Goal: Task Accomplishment & Management: Manage account settings

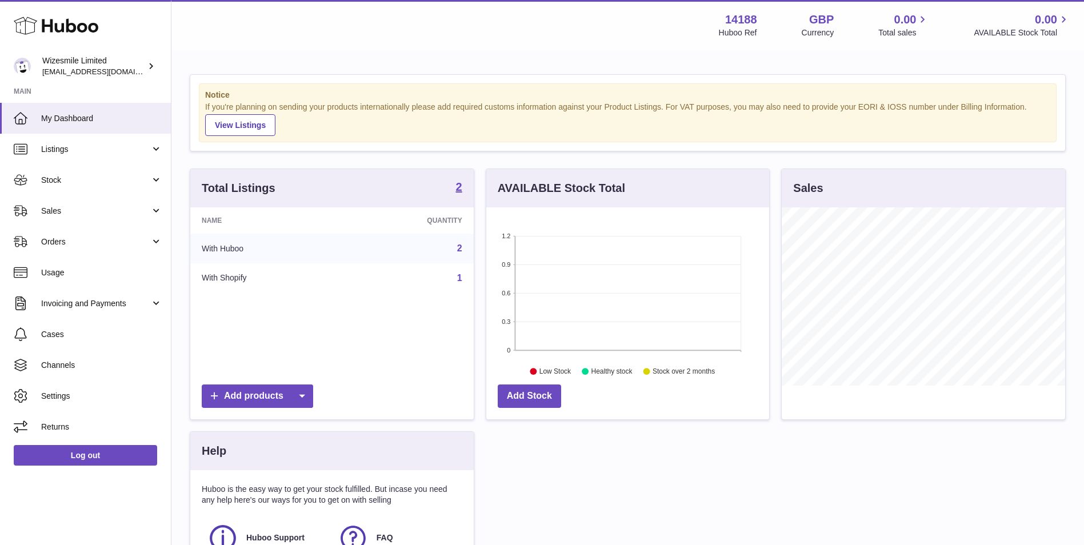
scroll to position [178, 283]
drag, startPoint x: 105, startPoint y: 176, endPoint x: 111, endPoint y: 197, distance: 21.4
click at [105, 176] on span "Stock" at bounding box center [95, 180] width 109 height 11
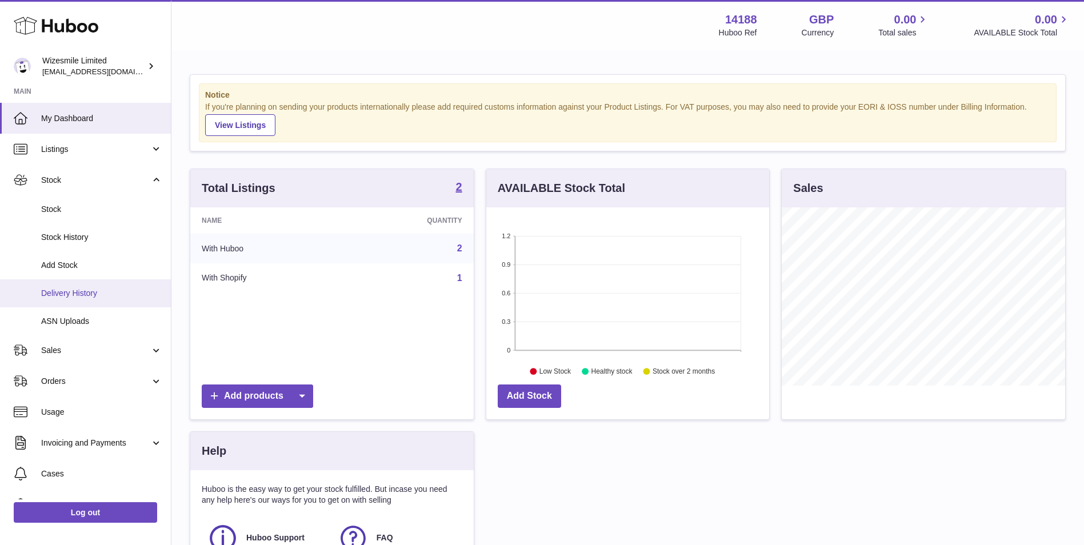
click at [99, 296] on span "Delivery History" at bounding box center [101, 293] width 121 height 11
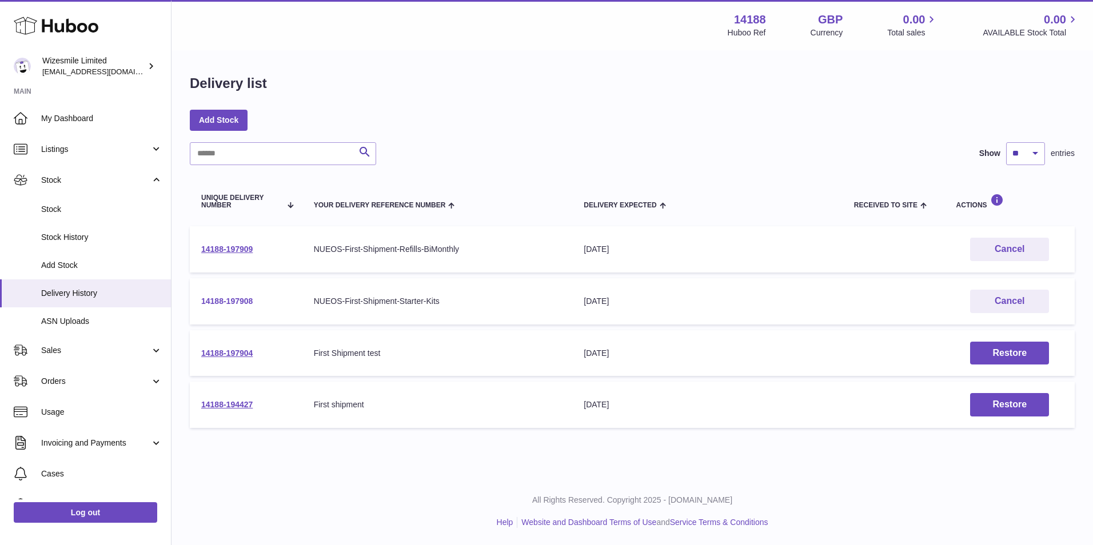
click at [242, 299] on link "14188-197908" at bounding box center [226, 301] width 51 height 9
click at [249, 251] on link "14188-197909" at bounding box center [226, 249] width 51 height 9
click at [229, 303] on link "14188-197908" at bounding box center [226, 301] width 51 height 9
click at [239, 297] on link "14188-197908" at bounding box center [226, 301] width 51 height 9
click at [245, 250] on link "14188-197909" at bounding box center [226, 249] width 51 height 9
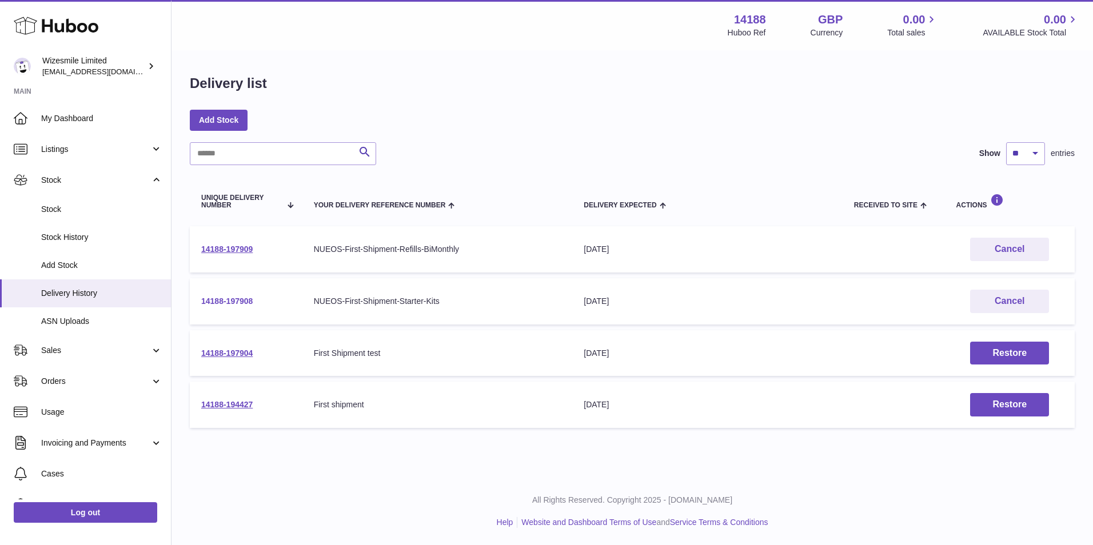
click at [236, 300] on link "14188-197908" at bounding box center [226, 301] width 51 height 9
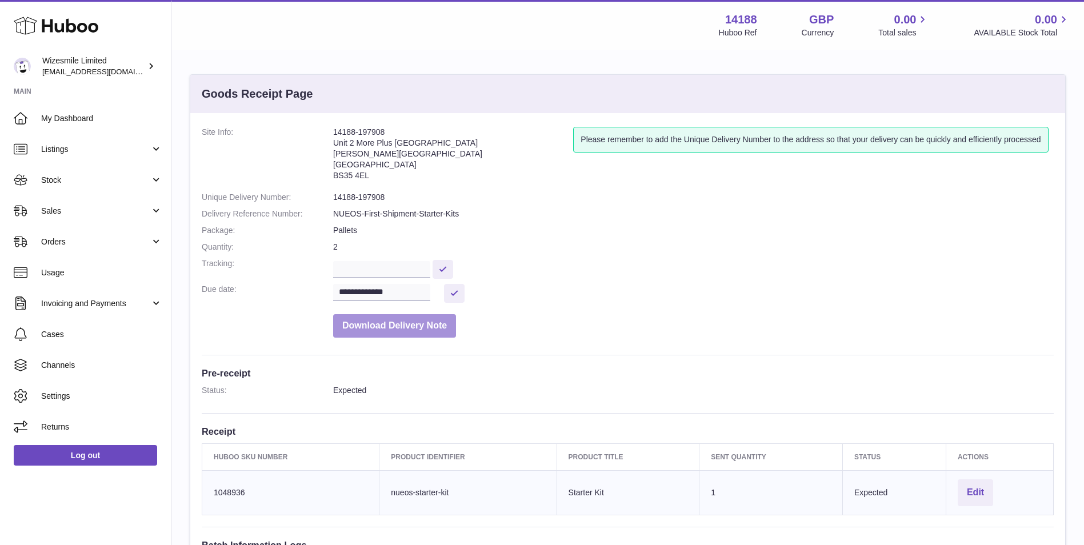
click at [385, 323] on button "Download Delivery Note" at bounding box center [394, 325] width 123 height 23
click at [980, 488] on button "Edit" at bounding box center [975, 493] width 35 height 27
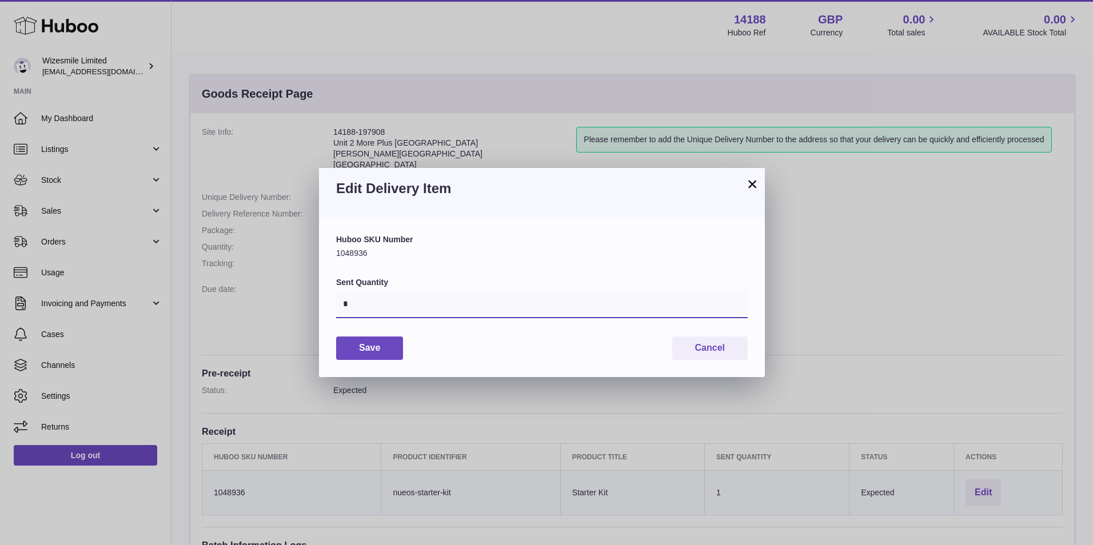
click at [390, 303] on input "*" at bounding box center [542, 304] width 412 height 27
type input "***"
click at [397, 351] on button "Save" at bounding box center [369, 348] width 67 height 23
click at [756, 184] on button "×" at bounding box center [752, 184] width 14 height 14
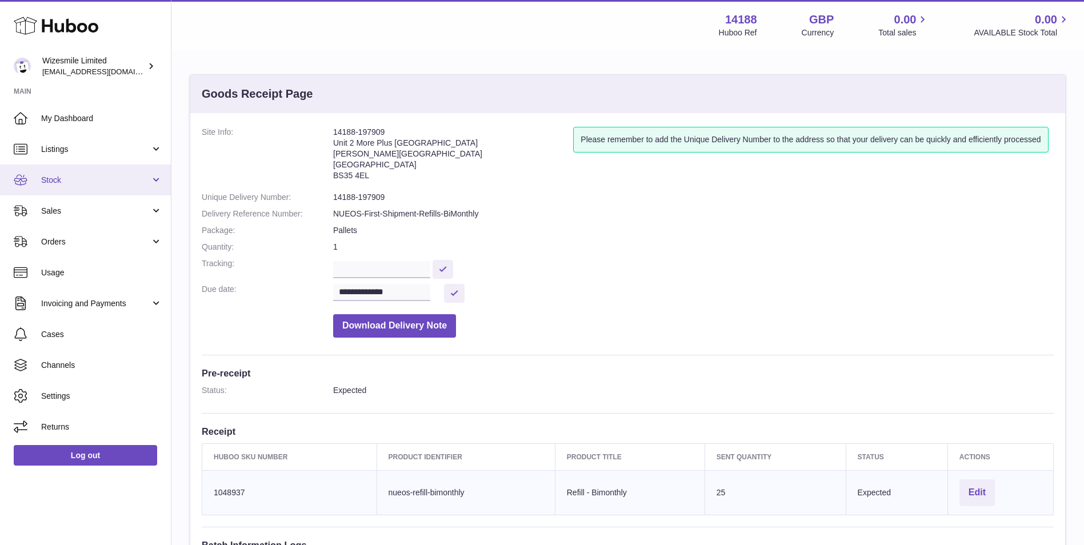
click at [125, 180] on span "Stock" at bounding box center [95, 180] width 109 height 11
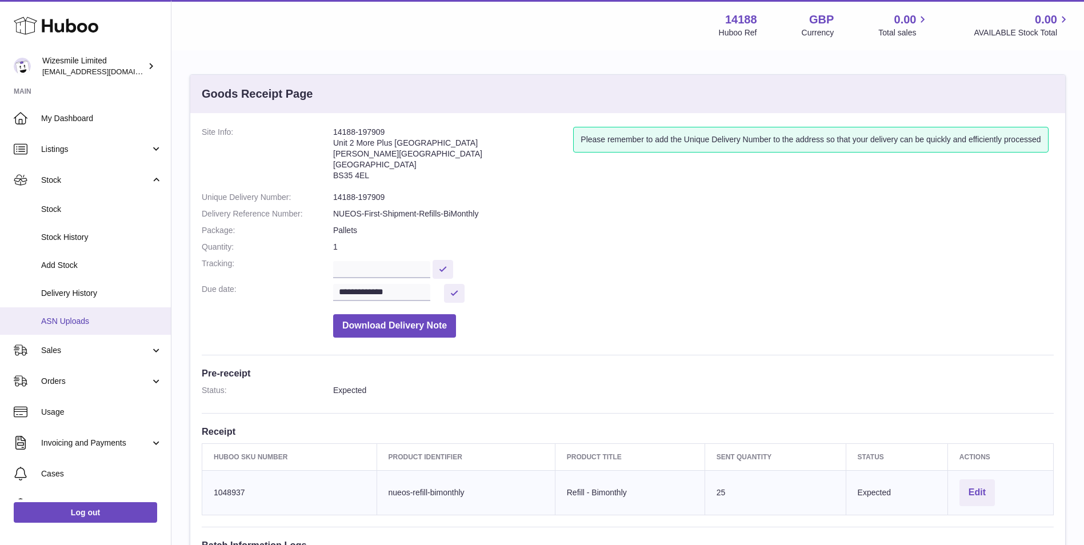
click at [97, 310] on link "ASN Uploads" at bounding box center [85, 321] width 171 height 28
click at [986, 488] on button "Edit" at bounding box center [977, 493] width 35 height 27
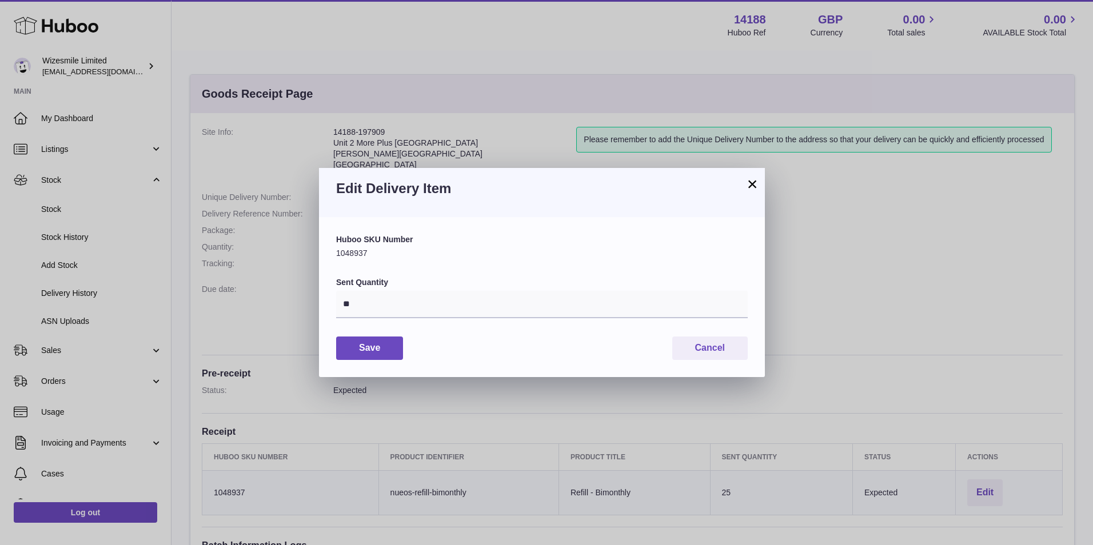
click at [750, 179] on button "×" at bounding box center [752, 184] width 14 height 14
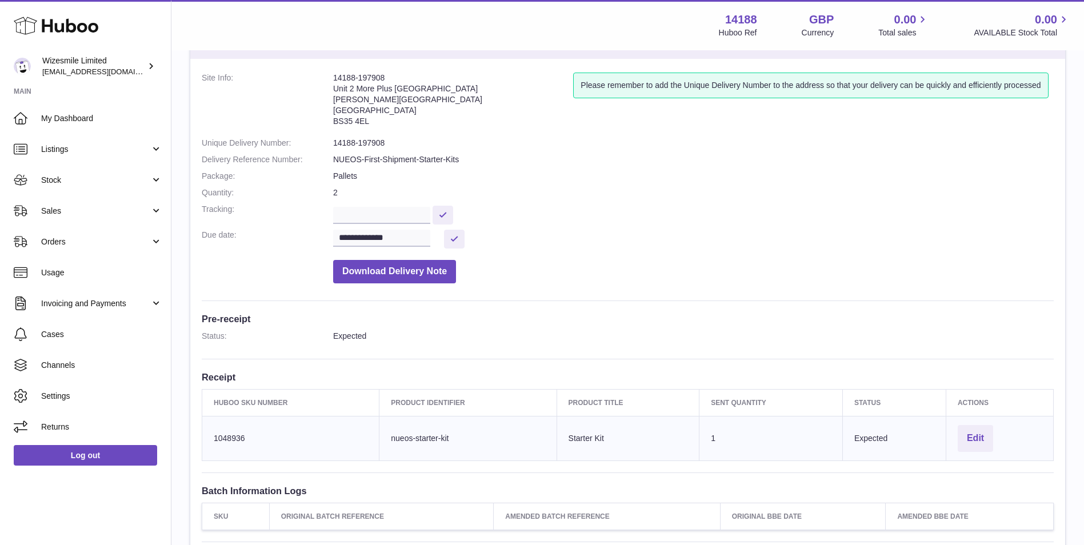
scroll to position [95, 0]
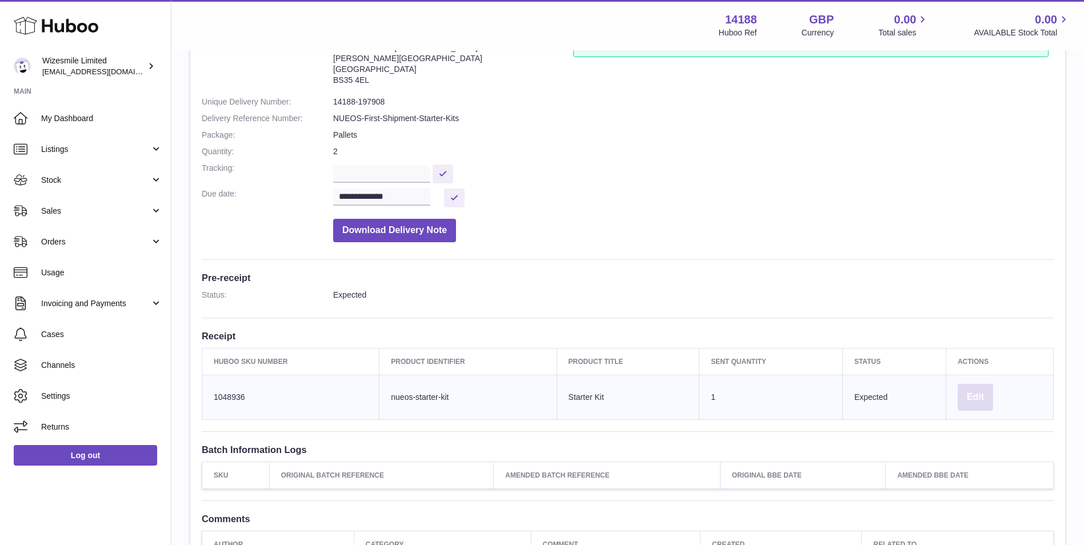
click at [975, 391] on button "Edit" at bounding box center [975, 397] width 35 height 27
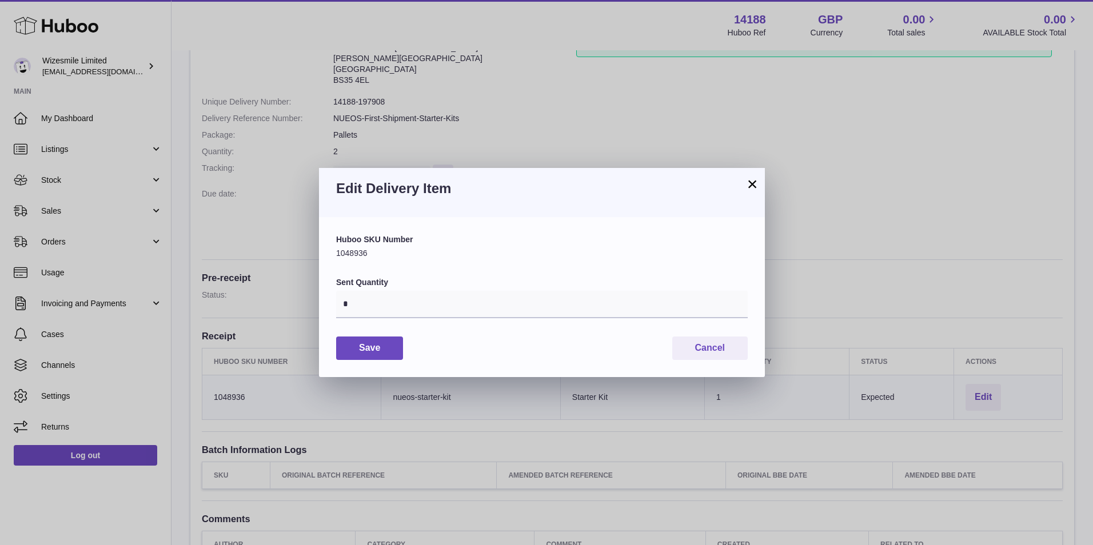
click at [754, 186] on button "×" at bounding box center [752, 184] width 14 height 14
